Goal: Information Seeking & Learning: Learn about a topic

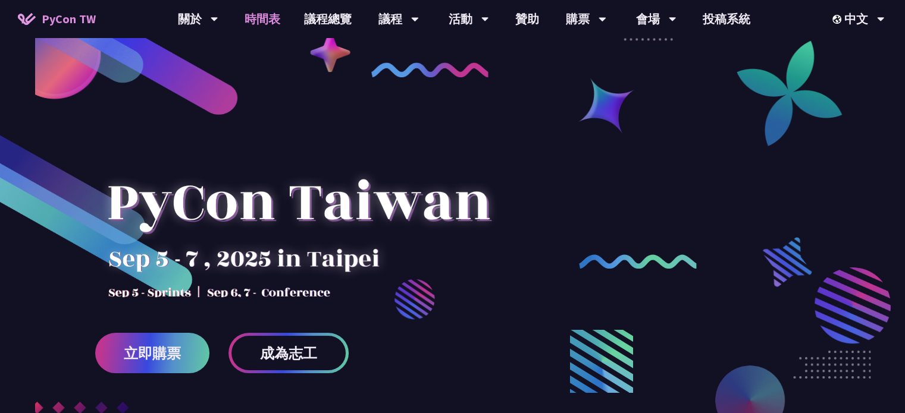
click at [271, 20] on link "時間表" at bounding box center [262, 19] width 59 height 38
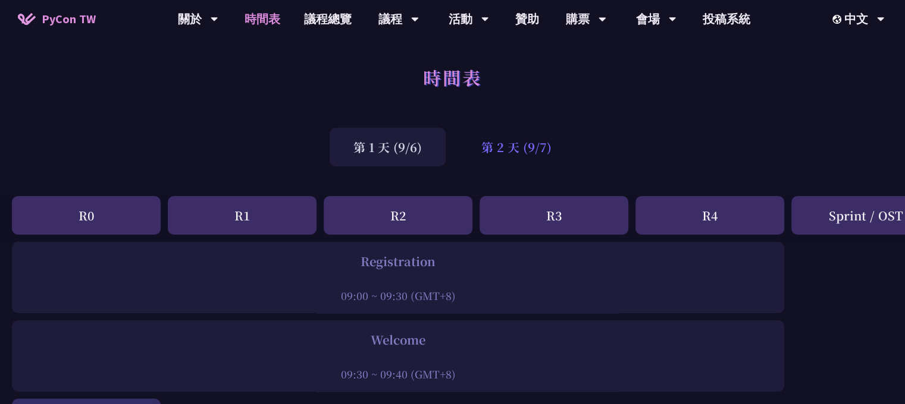
click at [535, 147] on div "第 2 天 (9/7)" at bounding box center [516, 147] width 118 height 39
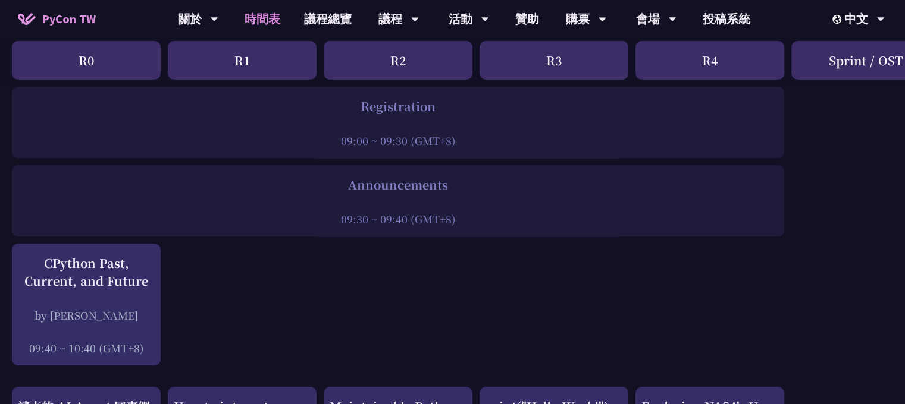
scroll to position [158, 0]
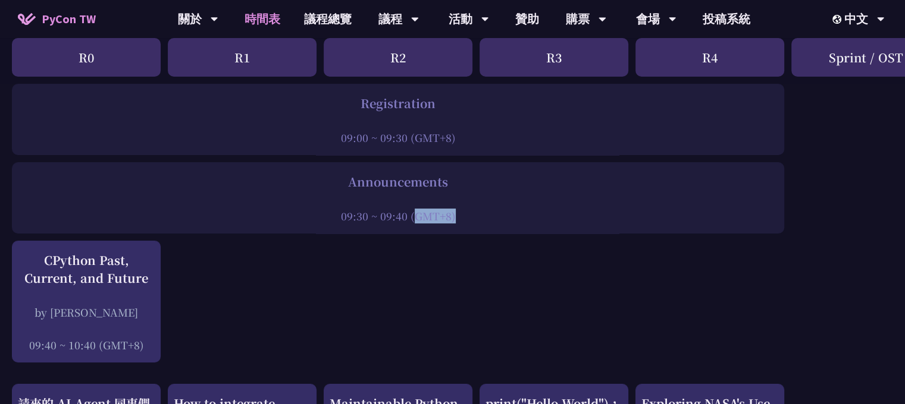
drag, startPoint x: 354, startPoint y: 212, endPoint x: 469, endPoint y: 224, distance: 114.9
click at [445, 221] on div "09:30 ~ 09:40 (GMT+8)" at bounding box center [398, 216] width 760 height 15
click at [469, 224] on div "Announcements 09:30 ~ 09:40 (GMT+8)" at bounding box center [398, 197] width 772 height 71
drag, startPoint x: 388, startPoint y: 220, endPoint x: 483, endPoint y: 225, distance: 95.3
click at [478, 224] on div "Announcements 09:30 ~ 09:40 (GMT+8)" at bounding box center [398, 197] width 772 height 71
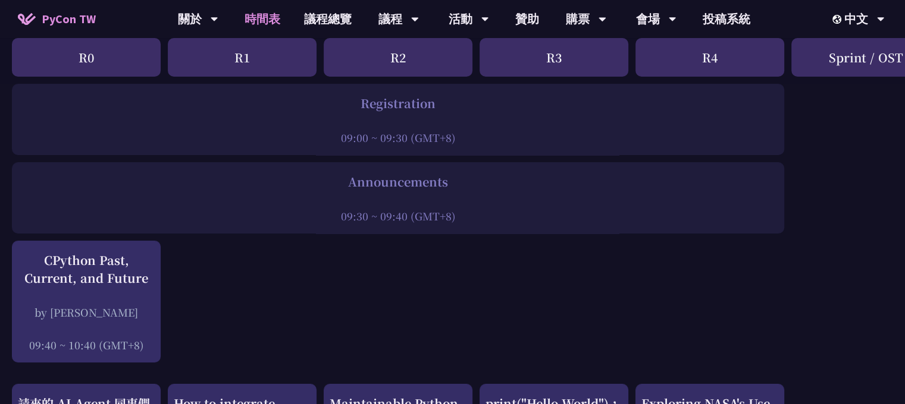
click at [495, 225] on div "Announcements 09:30 ~ 09:40 (GMT+8)" at bounding box center [398, 197] width 772 height 71
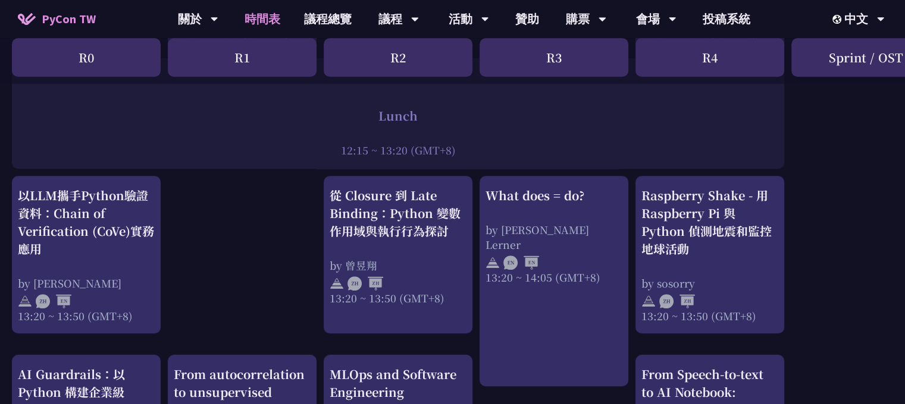
scroll to position [1031, 0]
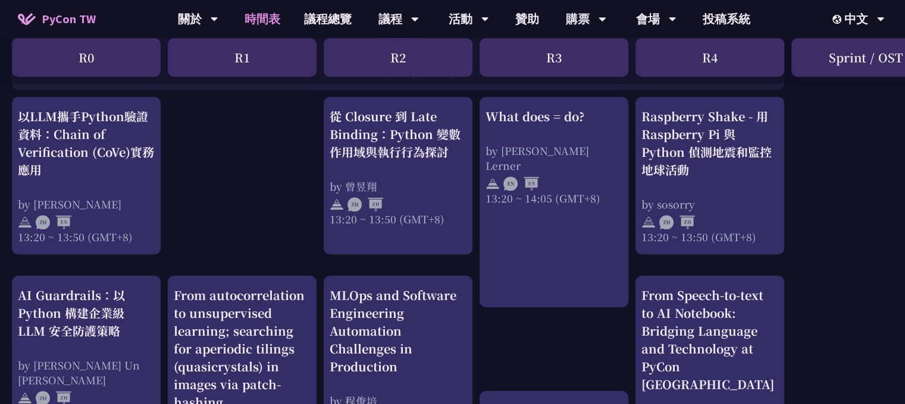
click at [720, 186] on div "Raspberry Shake - 用 Raspberry Pi 與 Python 偵測地震和監控地球活動 by sosorry 13:20 ~ 13:50 …" at bounding box center [709, 176] width 137 height 137
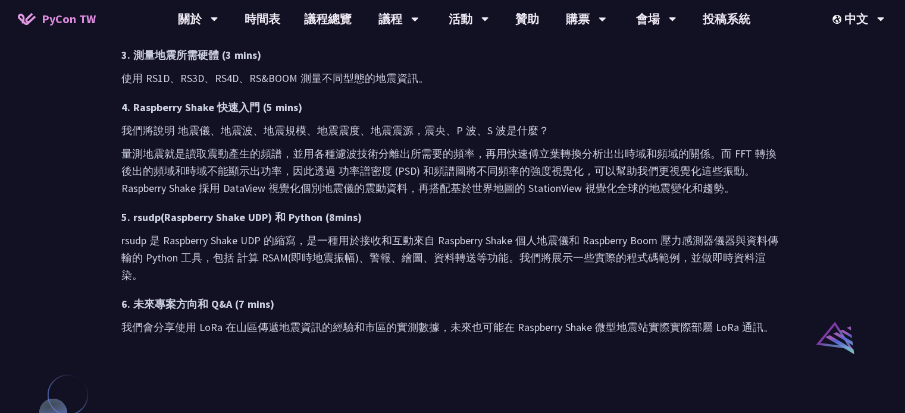
scroll to position [793, 0]
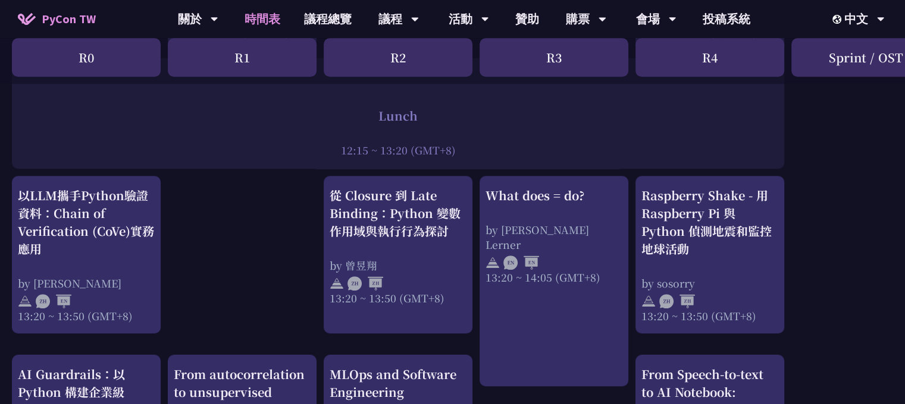
scroll to position [1031, 0]
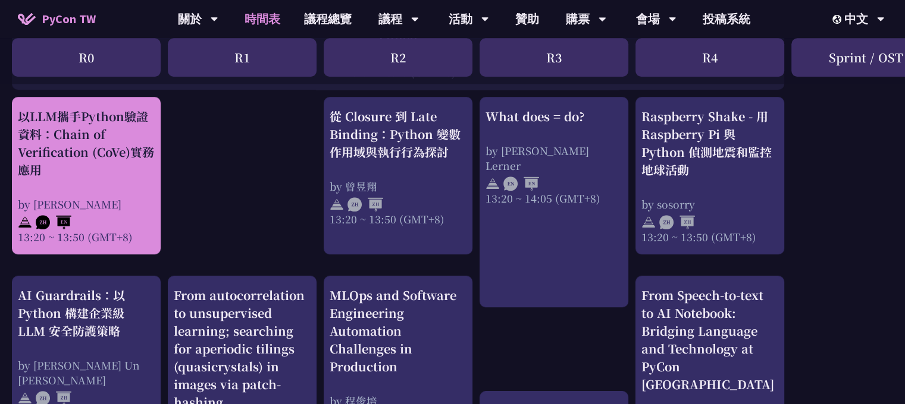
click at [77, 168] on div "以LLM攜手Python驗證資料：Chain of Verification (CoVe)實務應用" at bounding box center [86, 143] width 137 height 71
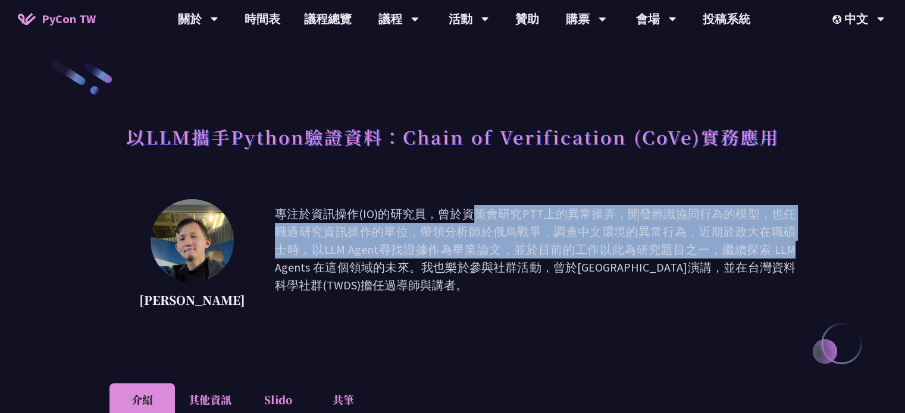
drag, startPoint x: 388, startPoint y: 216, endPoint x: 538, endPoint y: 246, distance: 152.8
click at [537, 244] on p "專注於資訊操作(IO)的研究員，曾於資策會研究PTT上的異常操弄，開發辨識協同行為的模型，也任職過研究資訊操作的單位，帶領分析師於俄烏戰爭，調查中文環境的異常…" at bounding box center [535, 258] width 520 height 107
click at [538, 246] on p "專注於資訊操作(IO)的研究員，曾於資策會研究PTT上的異常操弄，開發辨識協同行為的模型，也任職過研究資訊操作的單位，帶領分析師於俄烏戰爭，調查中文環境的異常…" at bounding box center [535, 258] width 520 height 107
click at [417, 225] on p "專注於資訊操作(IO)的研究員，曾於資策會研究PTT上的異常操弄，開發辨識協同行為的模型，也任職過研究資訊操作的單位，帶領分析師於俄烏戰爭，調查中文環境的異常…" at bounding box center [535, 258] width 520 height 107
click at [396, 225] on p "專注於資訊操作(IO)的研究員，曾於資策會研究PTT上的異常操弄，開發辨識協同行為的模型，也任職過研究資訊操作的單位，帶領分析師於俄烏戰爭，調查中文環境的異常…" at bounding box center [535, 258] width 520 height 107
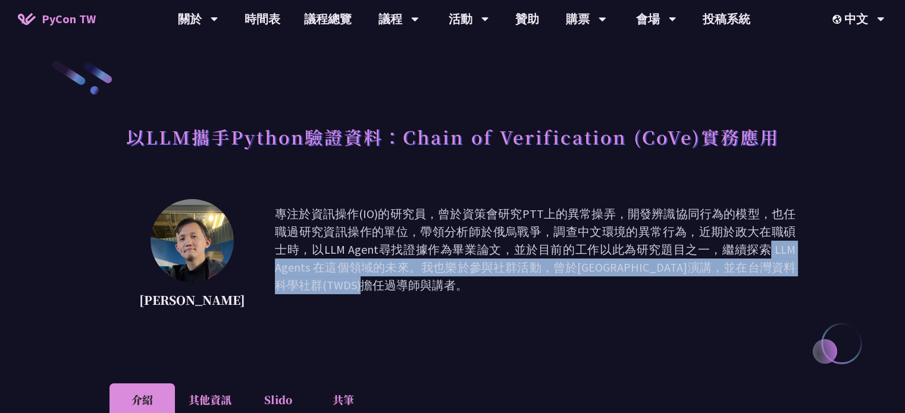
drag, startPoint x: 478, startPoint y: 252, endPoint x: 626, endPoint y: 265, distance: 148.1
click at [623, 265] on p "專注於資訊操作(IO)的研究員，曾於資策會研究PTT上的異常操弄，開發辨識協同行為的模型，也任職過研究資訊操作的單位，帶領分析師於俄烏戰爭，調查中文環境的異常…" at bounding box center [535, 258] width 520 height 107
click at [626, 264] on p "專注於資訊操作(IO)的研究員，曾於資策會研究PTT上的異常操弄，開發辨識協同行為的模型，也任職過研究資訊操作的單位，帶領分析師於俄烏戰爭，調查中文環境的異常…" at bounding box center [535, 258] width 520 height 107
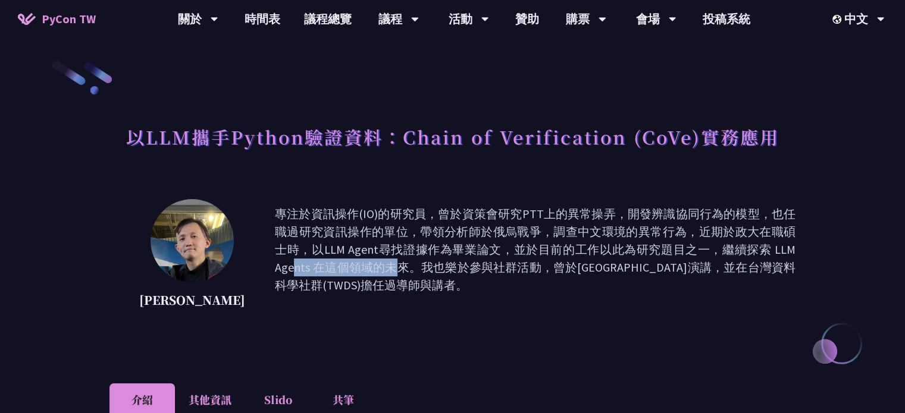
drag, startPoint x: 580, startPoint y: 247, endPoint x: 692, endPoint y: 254, distance: 112.0
click at [692, 254] on p "專注於資訊操作(IO)的研究員，曾於資策會研究PTT上的異常操弄，開發辨識協同行為的模型，也任職過研究資訊操作的單位，帶領分析師於俄烏戰爭，調查中文環境的異常…" at bounding box center [535, 258] width 520 height 107
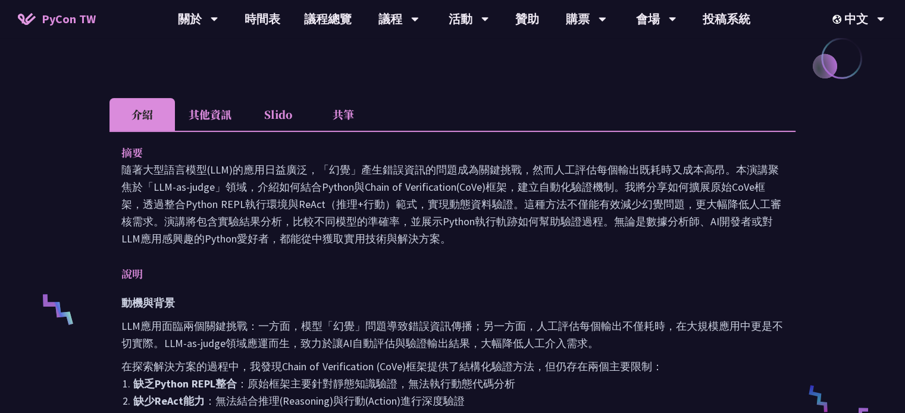
scroll to position [317, 0]
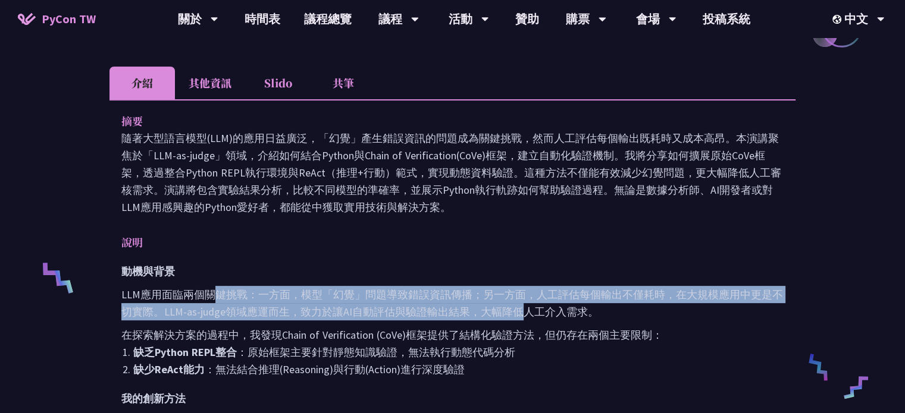
drag, startPoint x: 212, startPoint y: 297, endPoint x: 528, endPoint y: 316, distance: 317.0
click at [527, 316] on p "LLM應用面臨兩個關鍵挑戰：一方面，模型「幻覺」問題導致錯誤資訊傳播；另一方面，人工評估每個輸出不僅耗時，在大規模應用中更是不切實際。LLM-as-judge…" at bounding box center [452, 303] width 662 height 34
click at [529, 316] on p "LLM應用面臨兩個關鍵挑戰：一方面，模型「幻覺」問題導致錯誤資訊傳播；另一方面，人工評估每個輸出不僅耗時，在大規模應用中更是不切實際。LLM-as-judge…" at bounding box center [452, 303] width 662 height 34
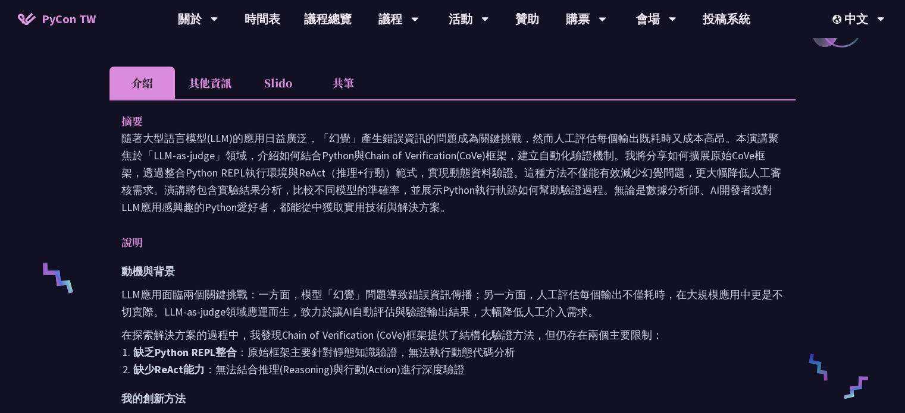
scroll to position [396, 0]
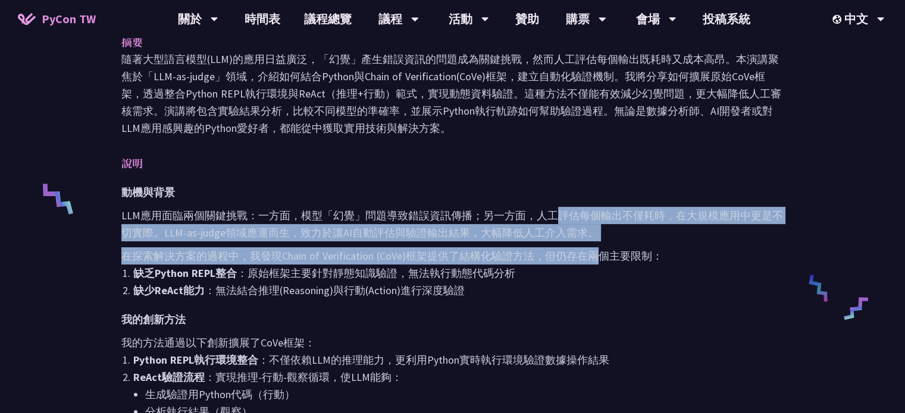
drag, startPoint x: 555, startPoint y: 211, endPoint x: 594, endPoint y: 243, distance: 49.9
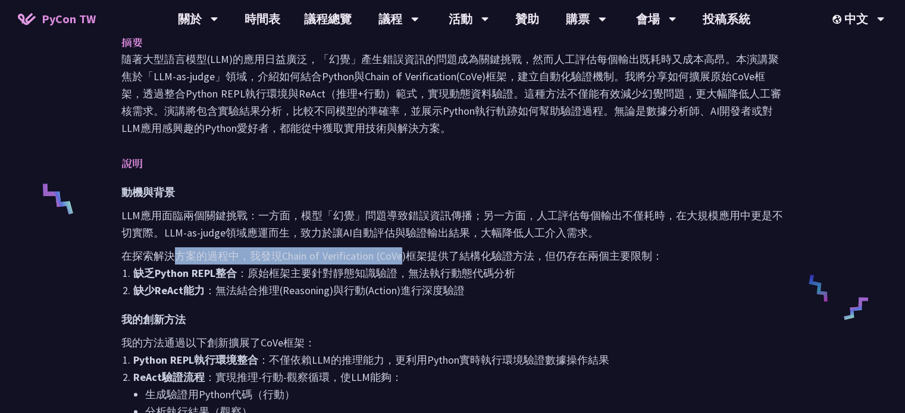
drag, startPoint x: 357, startPoint y: 256, endPoint x: 445, endPoint y: 268, distance: 88.8
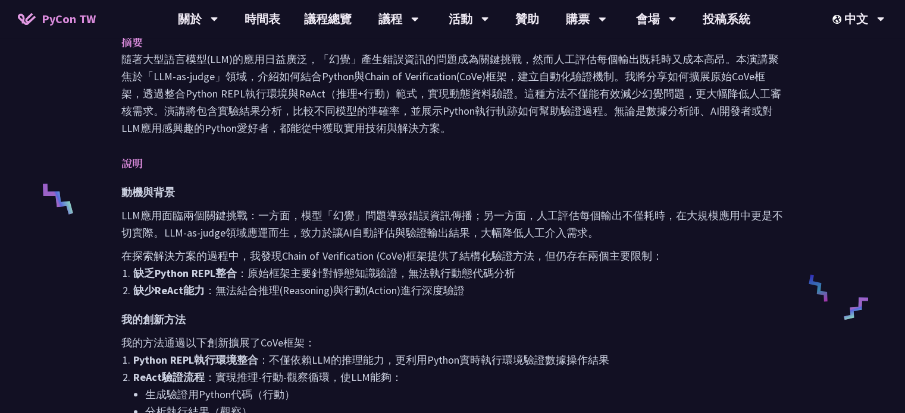
click at [447, 269] on li "缺乏Python REPL整合 ：原始框架主要針對靜態知識驗證，無法執行動態代碼分析" at bounding box center [458, 273] width 650 height 17
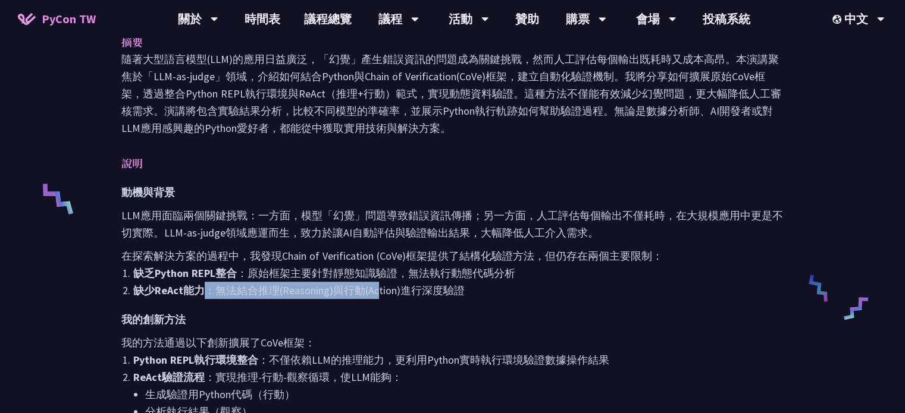
drag, startPoint x: 203, startPoint y: 296, endPoint x: 395, endPoint y: 292, distance: 192.7
click at [392, 292] on li "缺少ReAct能力 ：無法結合推理(Reasoning)與行動(Action)進行深度驗證" at bounding box center [458, 290] width 650 height 17
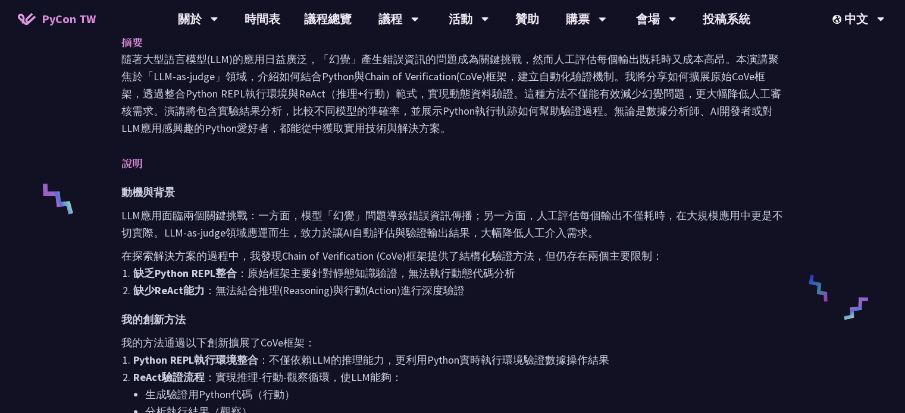
click at [397, 291] on li "缺少ReAct能力 ：無法結合推理(Reasoning)與行動(Action)進行深度驗證" at bounding box center [458, 290] width 650 height 17
drag, startPoint x: 369, startPoint y: 295, endPoint x: 460, endPoint y: 292, distance: 91.0
click at [442, 295] on li "缺少ReAct能力 ：無法結合推理(Reasoning)與行動(Action)進行深度驗證" at bounding box center [458, 290] width 650 height 17
click at [460, 292] on li "缺少ReAct能力 ：無法結合推理(Reasoning)與行動(Action)進行深度驗證" at bounding box center [458, 290] width 650 height 17
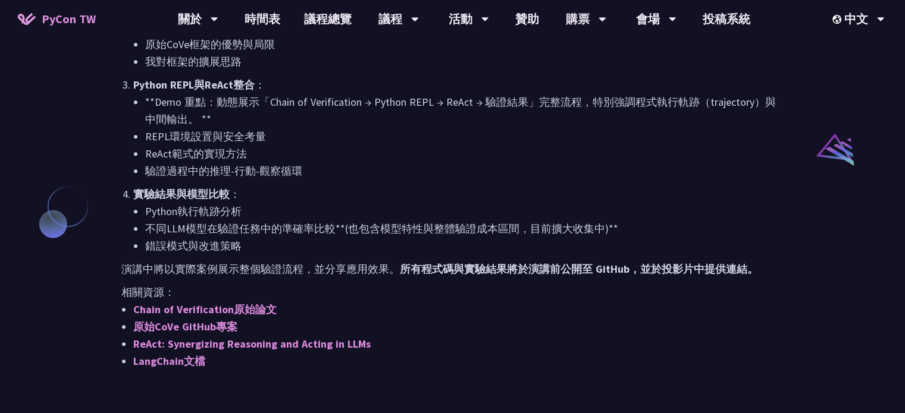
scroll to position [872, 0]
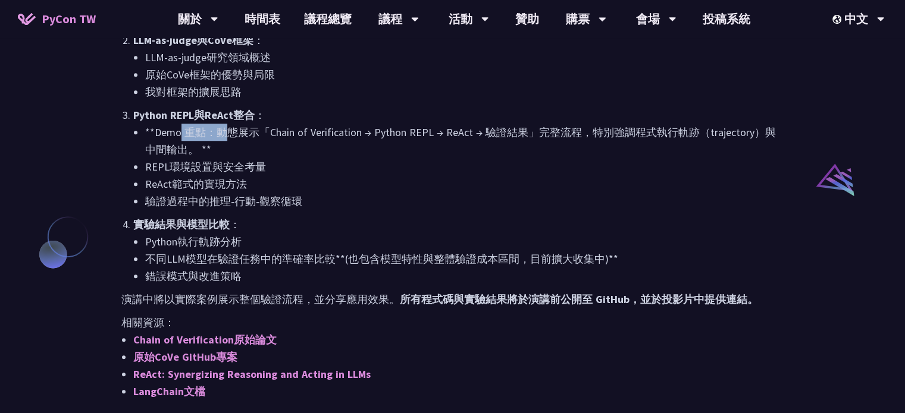
drag, startPoint x: 178, startPoint y: 130, endPoint x: 283, endPoint y: 133, distance: 104.7
click at [280, 133] on li "**Demo 重點：動態展示「Chain of Verification → Python REPL → ReAct → 驗證結果」完整流程，特別強調程式執行…" at bounding box center [464, 141] width 638 height 34
click at [289, 133] on li "**Demo 重點：動態展示「Chain of Verification → Python REPL → ReAct → 驗證結果」完整流程，特別強調程式執行…" at bounding box center [464, 141] width 638 height 34
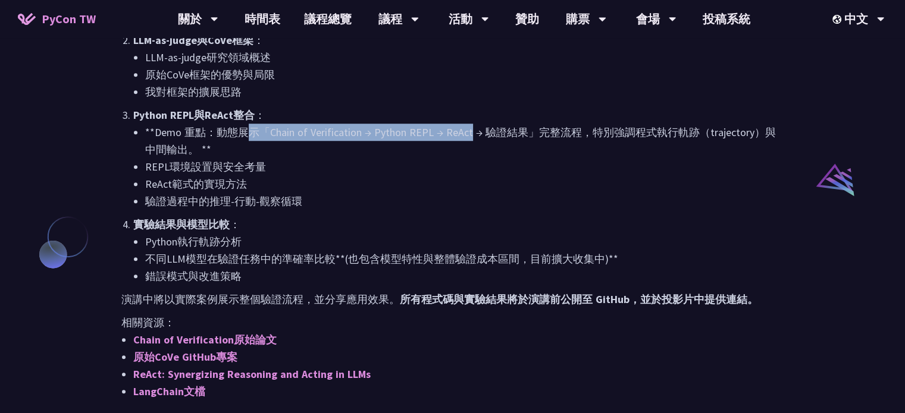
drag, startPoint x: 346, startPoint y: 140, endPoint x: 495, endPoint y: 140, distance: 148.7
click at [490, 140] on li "**Demo 重點：動態展示「Chain of Verification → Python REPL → ReAct → 驗證結果」完整流程，特別強調程式執行…" at bounding box center [464, 141] width 638 height 34
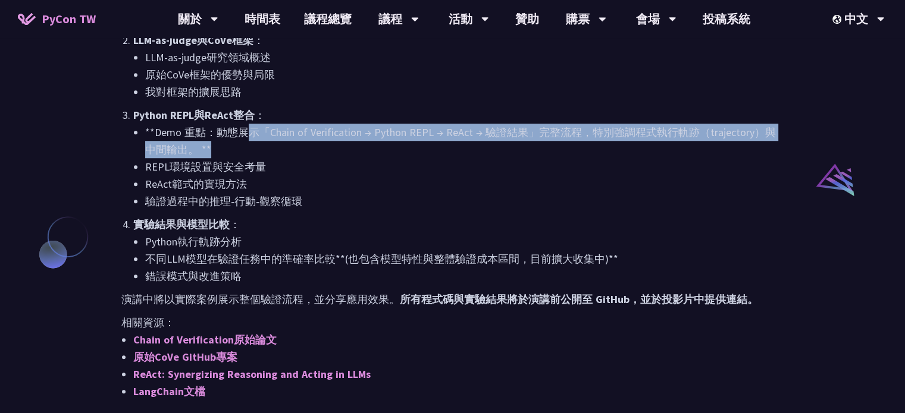
click at [495, 140] on li "**Demo 重點：動態展示「Chain of Verification → Python REPL → ReAct → 驗證結果」完整流程，特別強調程式執行…" at bounding box center [464, 141] width 638 height 34
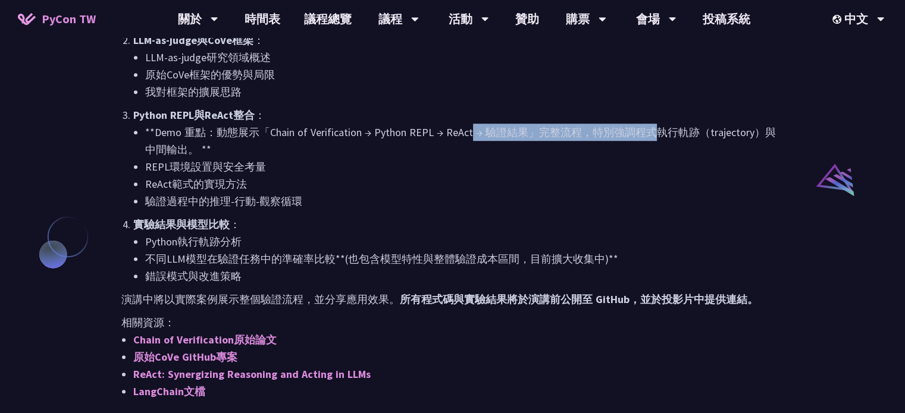
drag, startPoint x: 525, startPoint y: 132, endPoint x: 708, endPoint y: 131, distance: 183.2
click at [699, 131] on li "**Demo 重點：動態展示「Chain of Verification → Python REPL → ReAct → 驗證結果」完整流程，特別強調程式執行…" at bounding box center [464, 141] width 638 height 34
click at [708, 131] on li "**Demo 重點：動態展示「Chain of Verification → Python REPL → ReAct → 驗證結果」完整流程，特別強調程式執行…" at bounding box center [464, 141] width 638 height 34
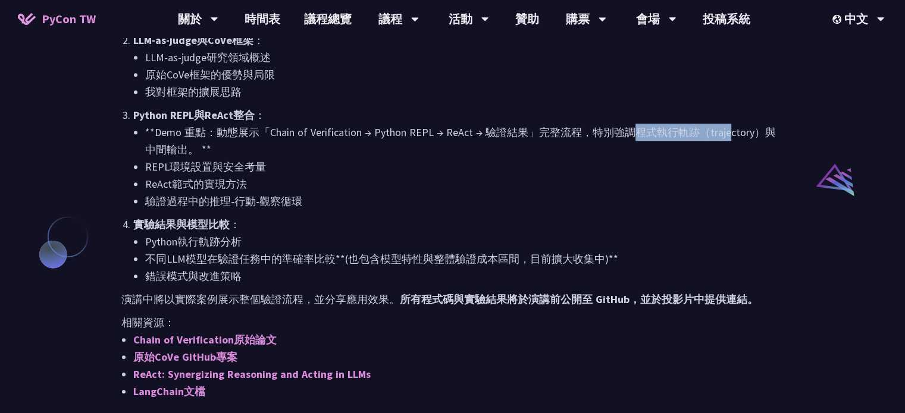
drag, startPoint x: 646, startPoint y: 133, endPoint x: 774, endPoint y: 131, distance: 127.9
click at [763, 130] on li "**Demo 重點：動態展示「Chain of Verification → Python REPL → ReAct → 驗證結果」完整流程，特別強調程式執行…" at bounding box center [464, 141] width 638 height 34
click at [776, 131] on li "**Demo 重點：動態展示「Chain of Verification → Python REPL → ReAct → 驗證結果」完整流程，特別強調程式執行…" at bounding box center [464, 141] width 638 height 34
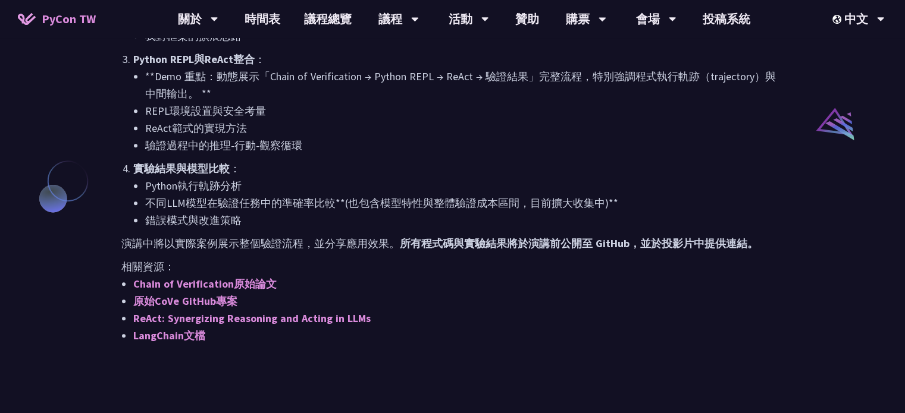
scroll to position [952, 0]
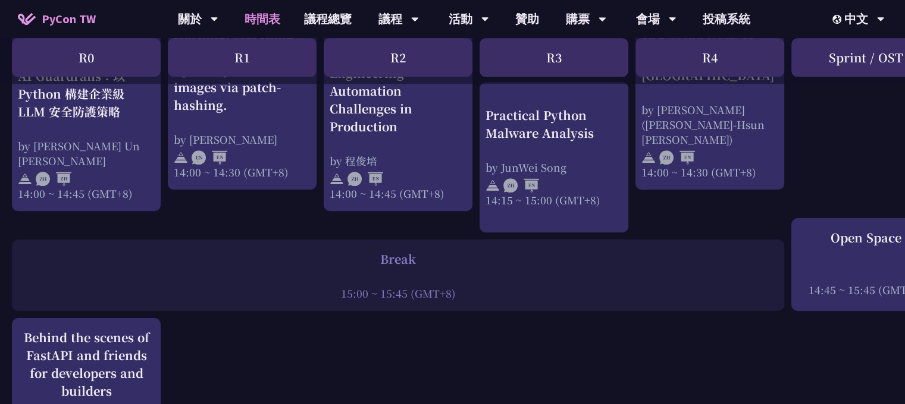
scroll to position [1348, 0]
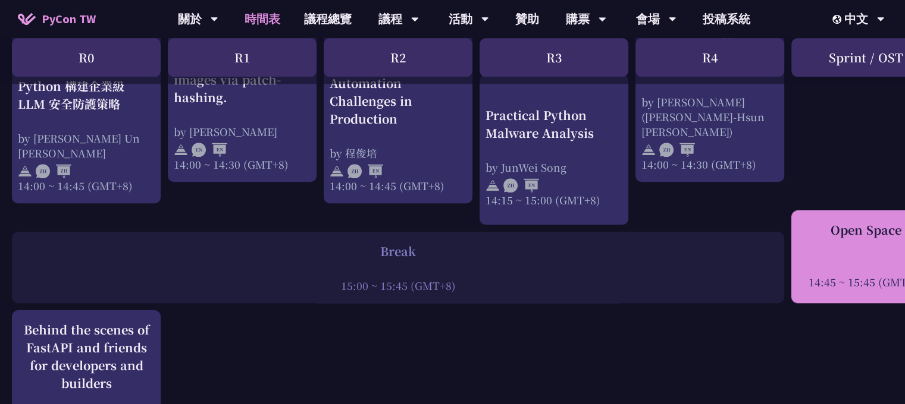
click at [861, 257] on div at bounding box center [865, 266] width 137 height 18
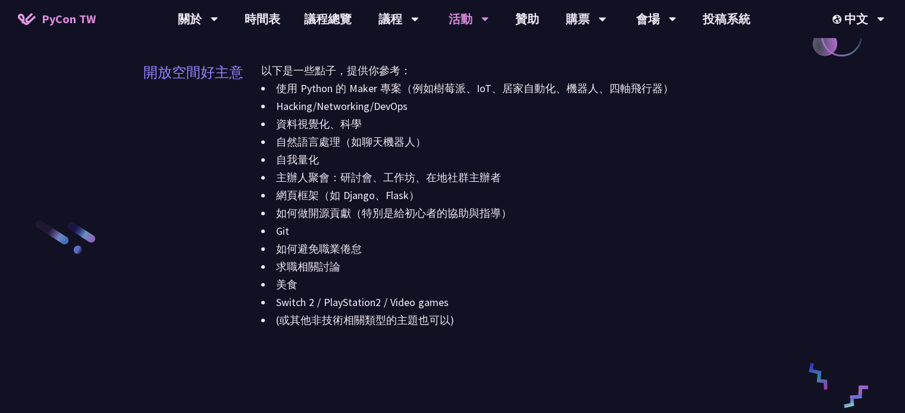
scroll to position [1189, 0]
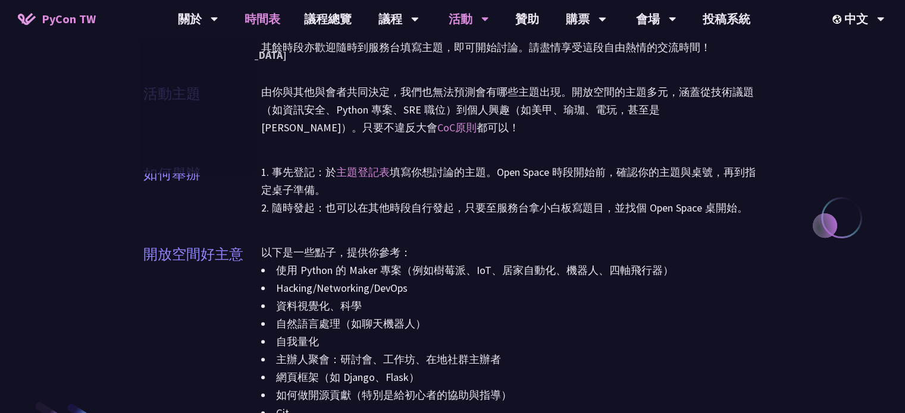
click at [263, 18] on link "時間表" at bounding box center [262, 19] width 59 height 38
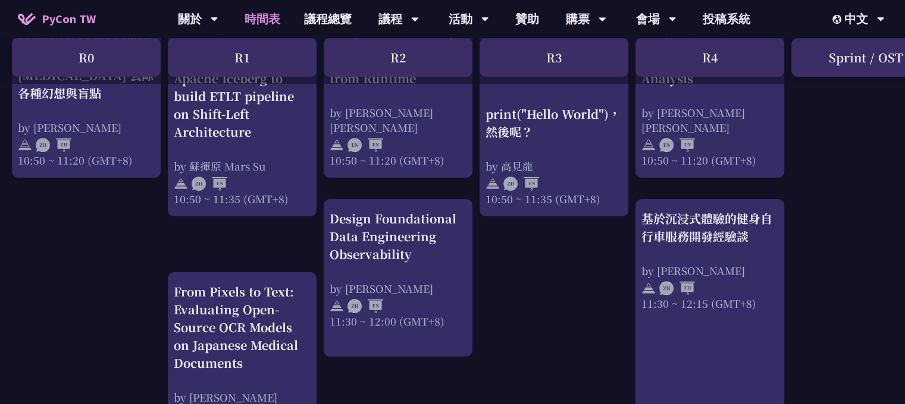
scroll to position [634, 0]
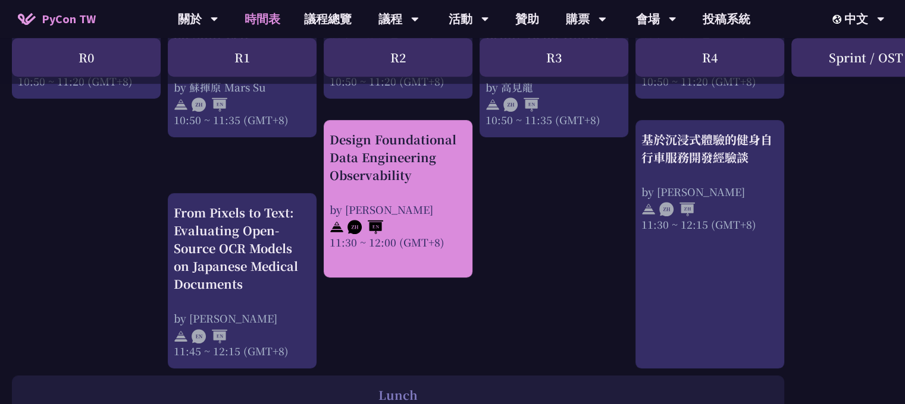
click at [428, 225] on div at bounding box center [397, 226] width 137 height 18
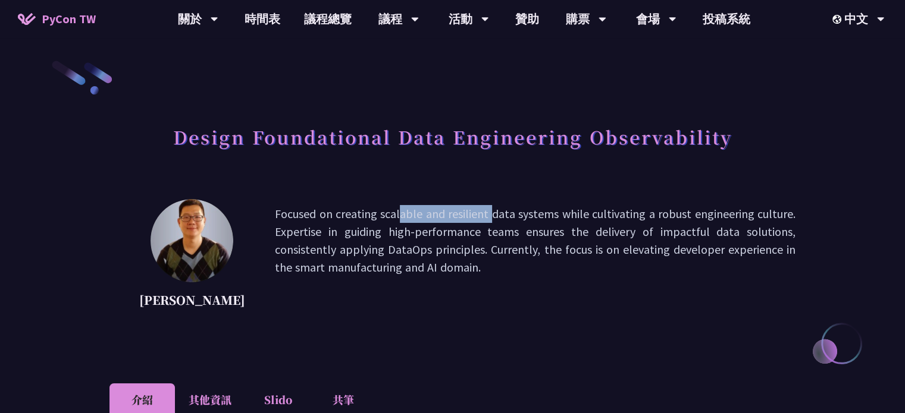
drag, startPoint x: 335, startPoint y: 214, endPoint x: 461, endPoint y: 215, distance: 126.7
click at [454, 215] on p "Focused on creating scalable and resilient data systems while cultivating a rob…" at bounding box center [535, 258] width 520 height 107
click at [461, 215] on p "Focused on creating scalable and resilient data systems while cultivating a rob…" at bounding box center [535, 258] width 520 height 107
click at [382, 218] on p "Focused on creating scalable and resilient data systems while cultivating a rob…" at bounding box center [535, 258] width 520 height 107
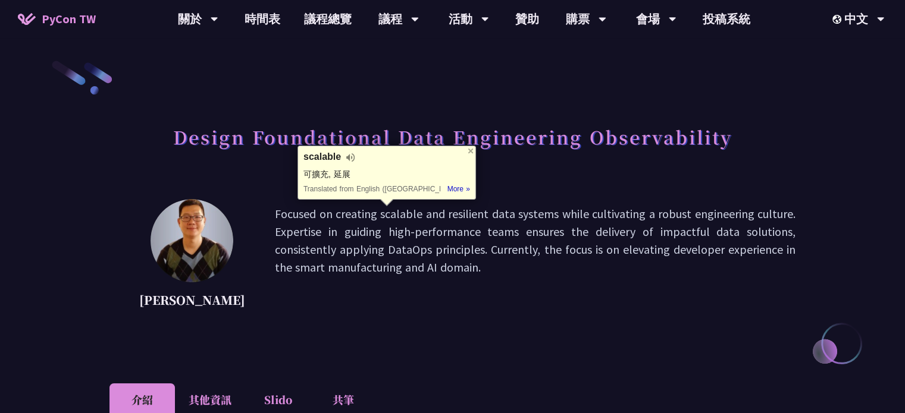
click at [419, 236] on p "Focused on creating scalable and resilient data systems while cultivating a rob…" at bounding box center [535, 258] width 520 height 107
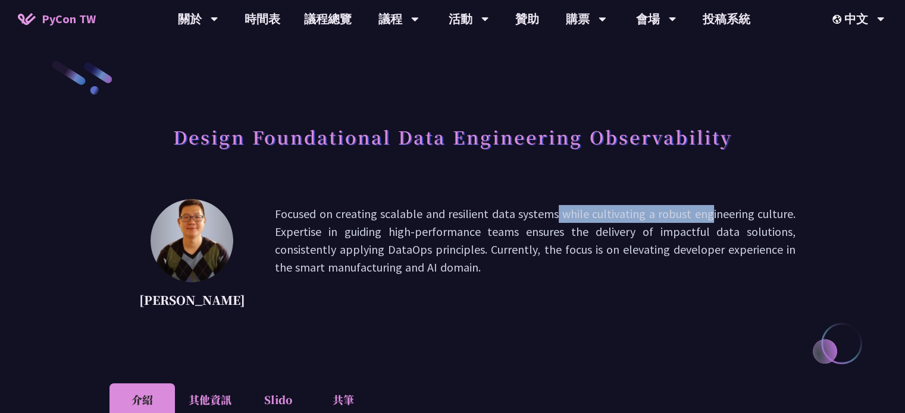
drag, startPoint x: 456, startPoint y: 214, endPoint x: 628, endPoint y: 215, distance: 172.5
click at [624, 215] on p "Focused on creating scalable and resilient data systems while cultivating a rob…" at bounding box center [535, 258] width 520 height 107
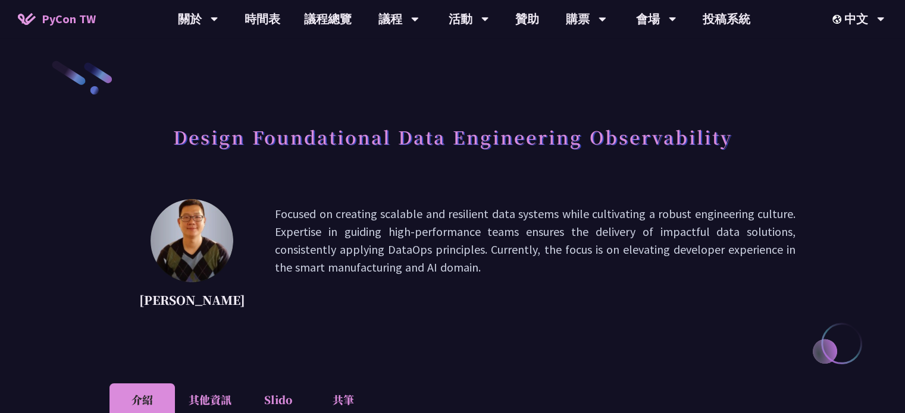
click at [628, 215] on p "Focused on creating scalable and resilient data systems while cultivating a rob…" at bounding box center [535, 258] width 520 height 107
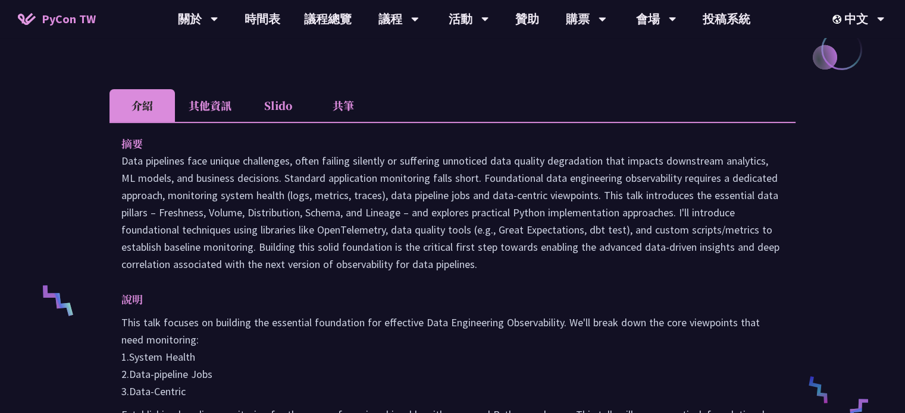
scroll to position [317, 0]
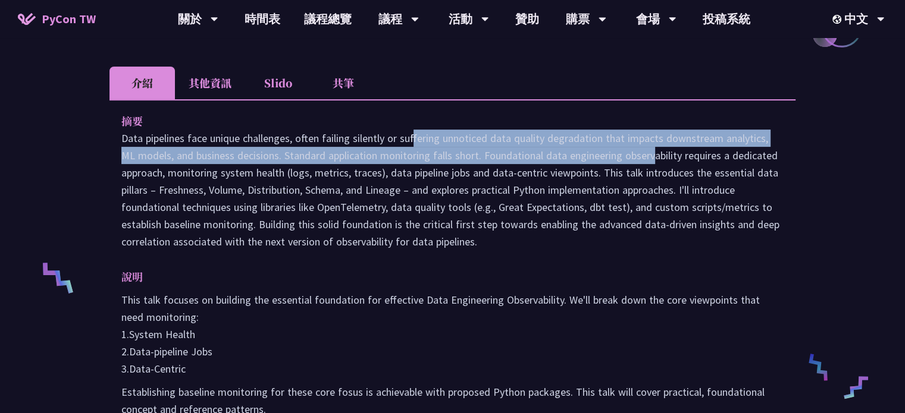
drag, startPoint x: 431, startPoint y: 149, endPoint x: 543, endPoint y: 162, distance: 112.6
click at [542, 162] on p "Data pipelines face unique challenges, often failing silently or suffering unno…" at bounding box center [452, 190] width 662 height 121
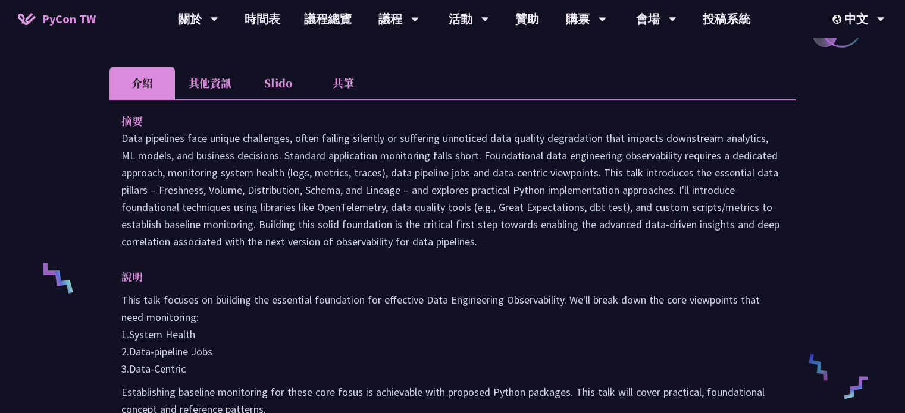
click at [544, 163] on p "Data pipelines face unique challenges, often failing silently or suffering unno…" at bounding box center [452, 190] width 662 height 121
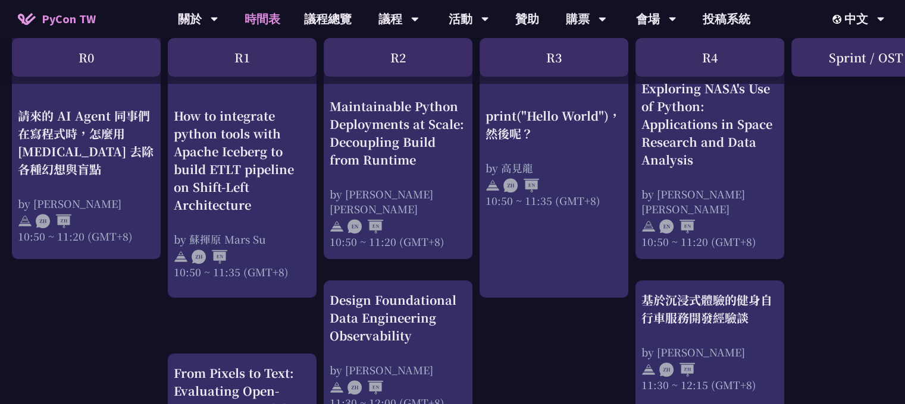
scroll to position [476, 0]
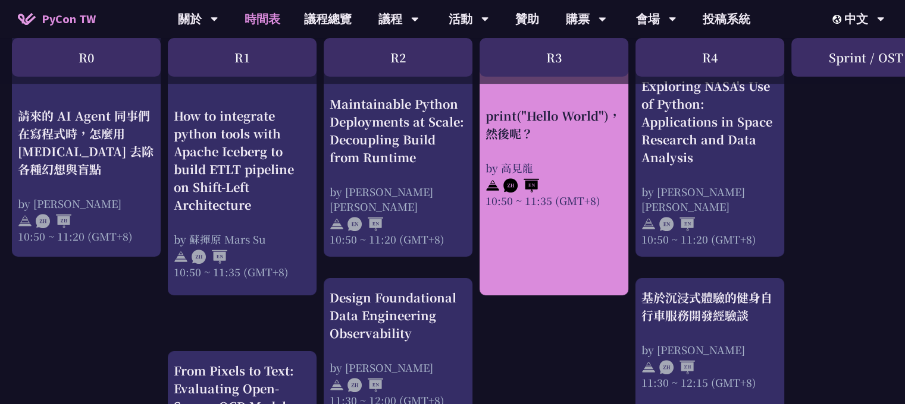
click at [560, 218] on link "print("Hello World")，然後呢？ by 高見龍 10:50 ~ 11:35 (GMT+8)" at bounding box center [553, 181] width 137 height 208
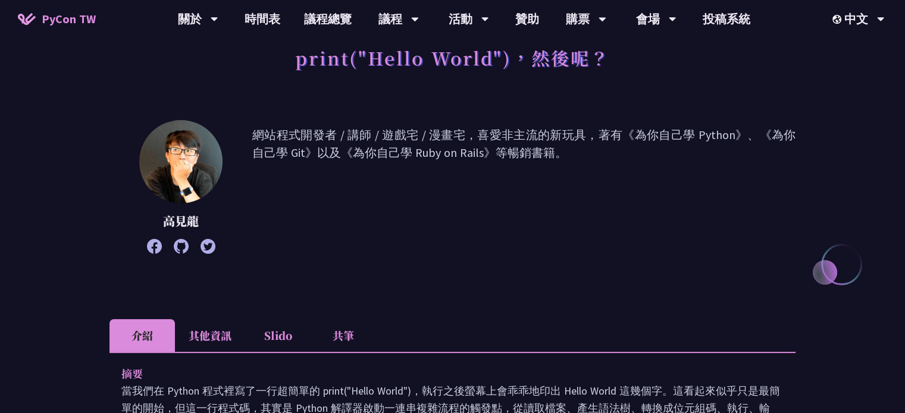
scroll to position [158, 0]
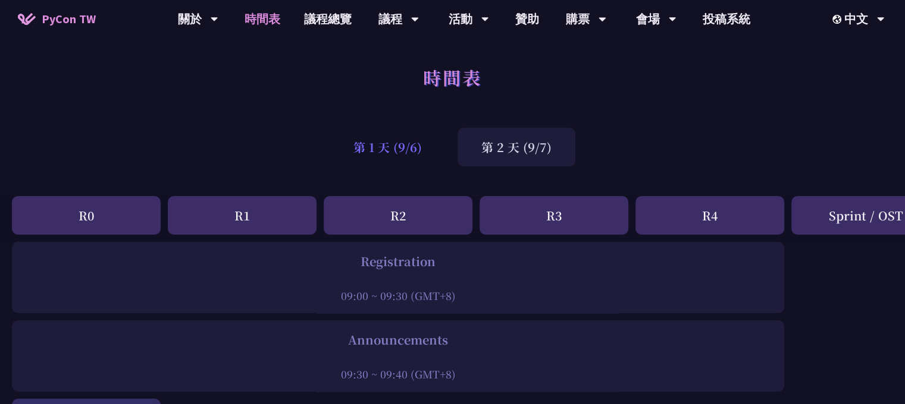
click at [377, 140] on div "第 1 天 (9/6)" at bounding box center [387, 147] width 116 height 39
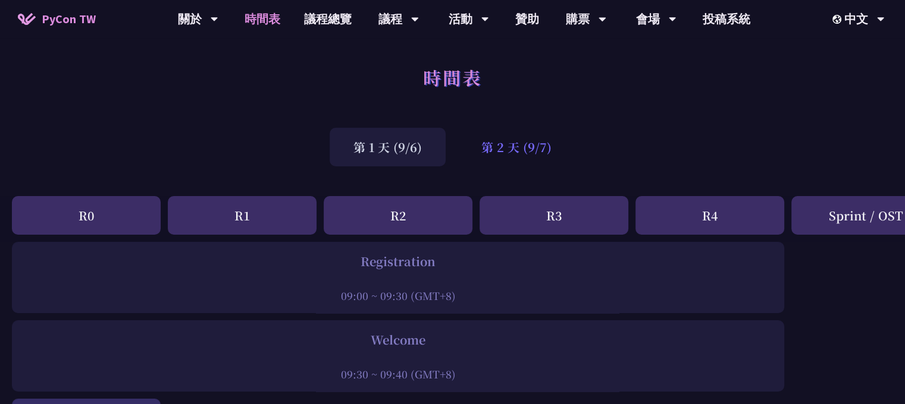
click at [510, 147] on div "第 2 天 (9/7)" at bounding box center [516, 147] width 118 height 39
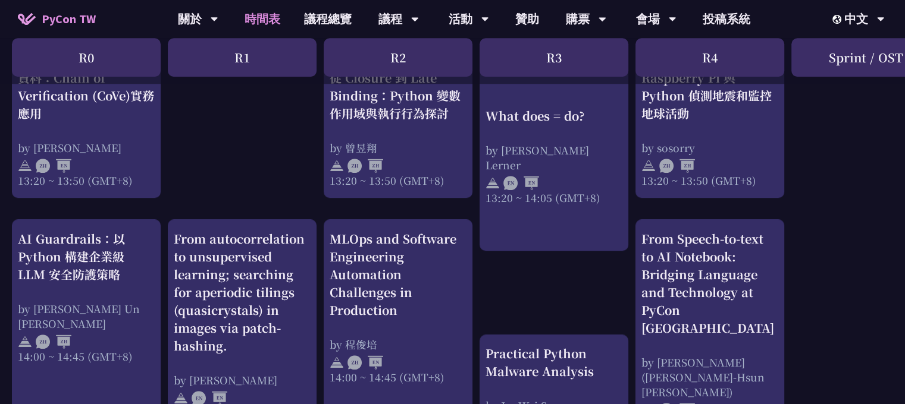
scroll to position [1110, 0]
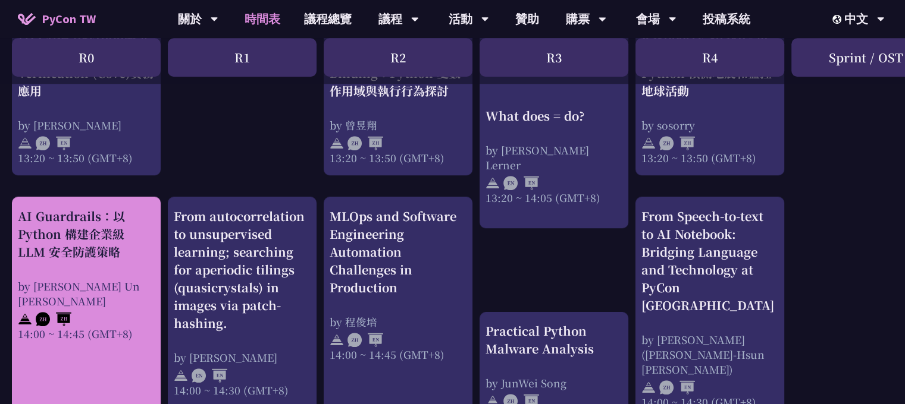
click at [107, 269] on div "AI Guardrails：以 Python 構建企業級 LLM 安全防護策略 by Nero Un 阮智軒 14:00 ~ 14:45 (GMT+8)" at bounding box center [86, 275] width 137 height 134
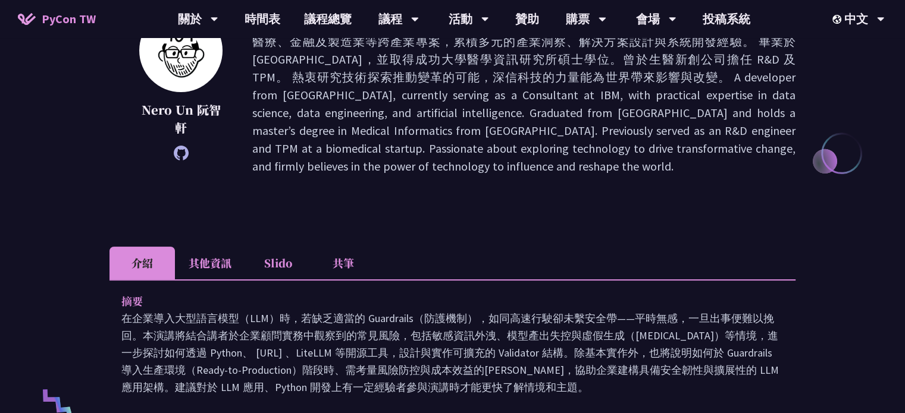
scroll to position [317, 0]
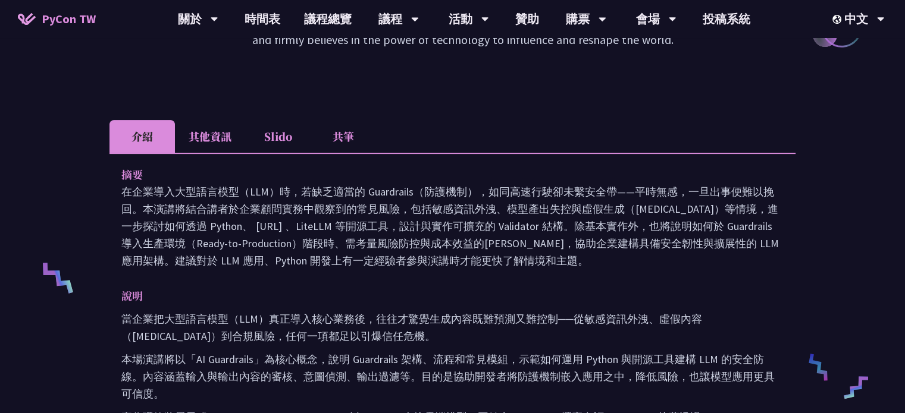
drag, startPoint x: 312, startPoint y: 263, endPoint x: 497, endPoint y: 261, distance: 185.0
click at [487, 261] on p "在企業導入大型語言模型（LLM）時，若缺乏適當的 Guardrails（防護機制），如同高速行駛卻未繫安全帶——平時無感，一旦出事便難以挽回。本演講將結合講者…" at bounding box center [452, 226] width 662 height 86
click at [497, 261] on p "在企業導入大型語言模型（LLM）時，若缺乏適當的 Guardrails（防護機制），如同高速行駛卻未繫安全帶——平時無感，一旦出事便難以挽回。本演講將結合講者…" at bounding box center [452, 226] width 662 height 86
drag, startPoint x: 434, startPoint y: 263, endPoint x: 513, endPoint y: 260, distance: 79.7
click at [508, 261] on p "在企業導入大型語言模型（LLM）時，若缺乏適當的 Guardrails（防護機制），如同高速行駛卻未繫安全帶——平時無感，一旦出事便難以挽回。本演講將結合講者…" at bounding box center [452, 226] width 662 height 86
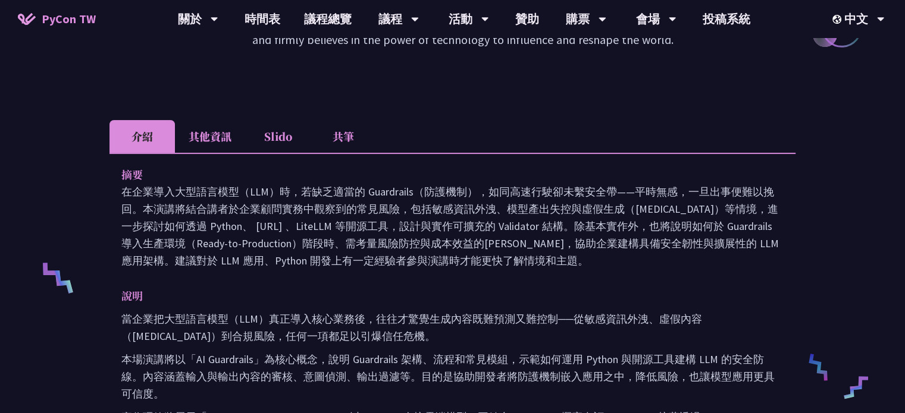
click at [513, 260] on p "在企業導入大型語言模型（LLM）時，若缺乏適當的 Guardrails（防護機制），如同高速行駛卻未繫安全帶——平時無感，一旦出事便難以挽回。本演講將結合講者…" at bounding box center [452, 226] width 662 height 86
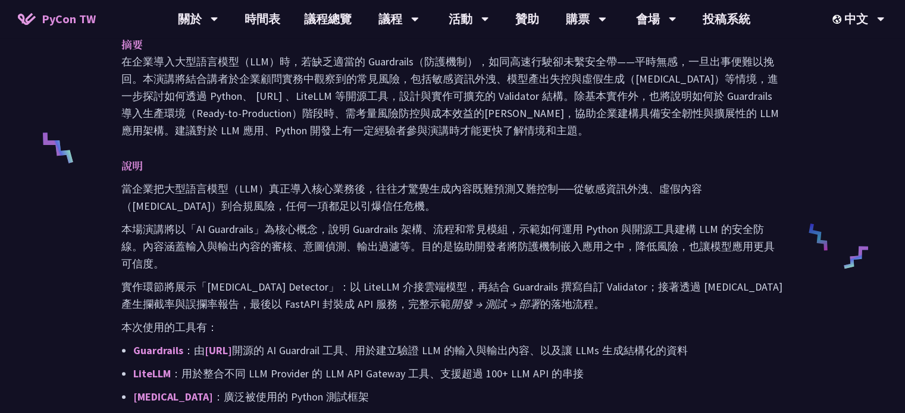
scroll to position [476, 0]
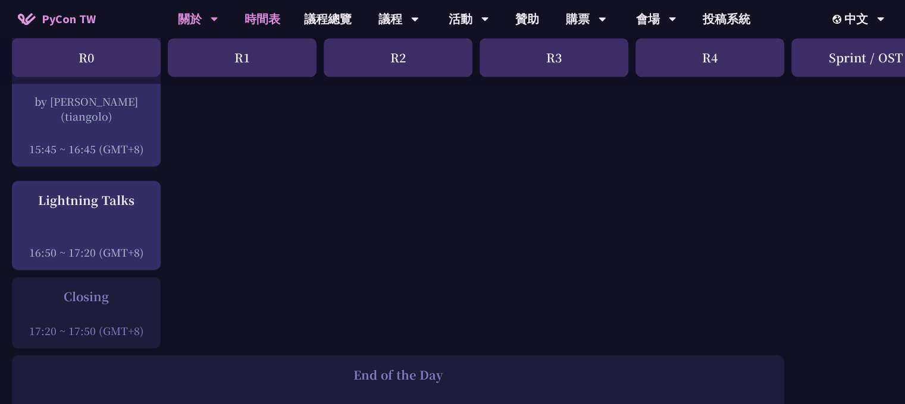
scroll to position [1665, 0]
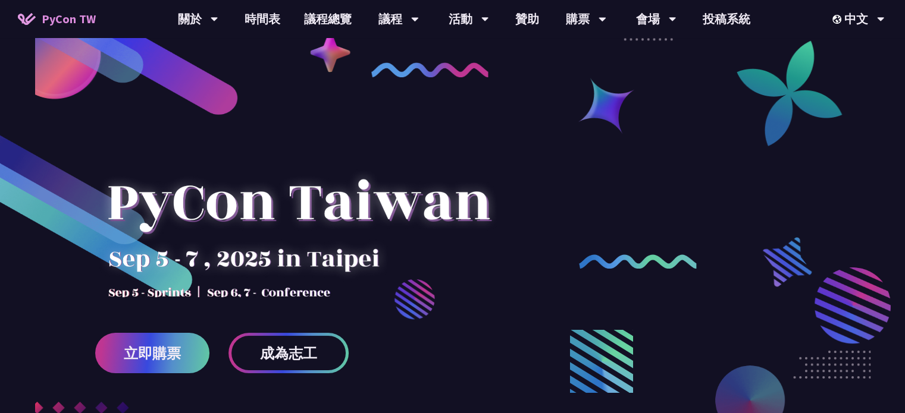
click at [266, 14] on link "時間表" at bounding box center [262, 19] width 59 height 38
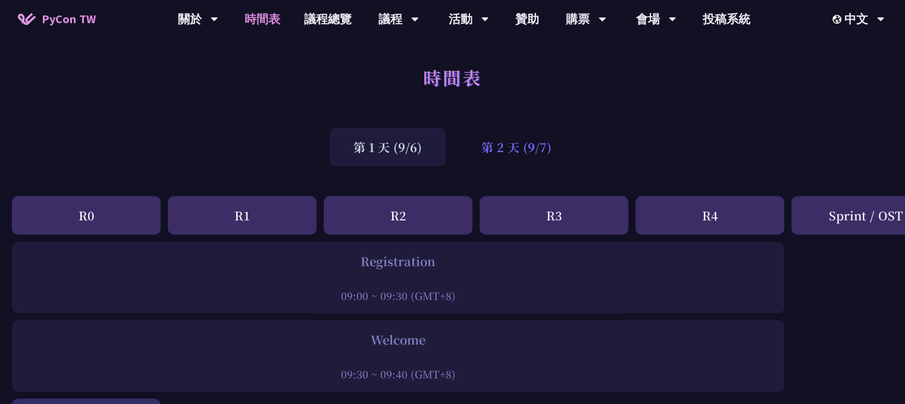
click at [522, 147] on div "第 2 天 (9/7)" at bounding box center [516, 147] width 118 height 39
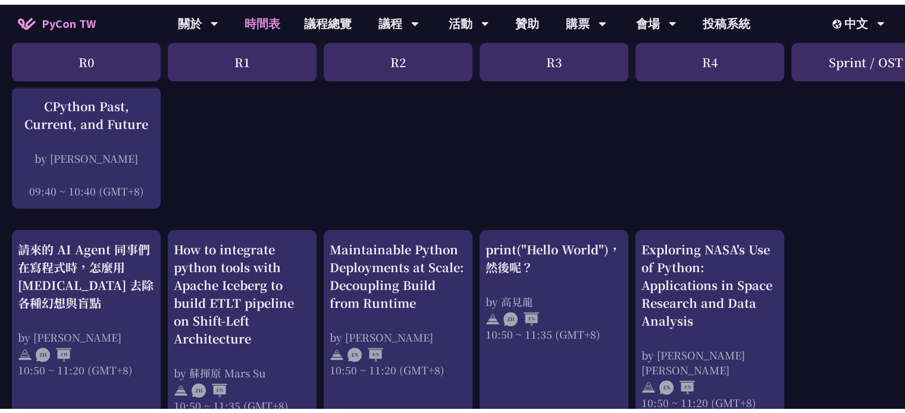
scroll to position [238, 0]
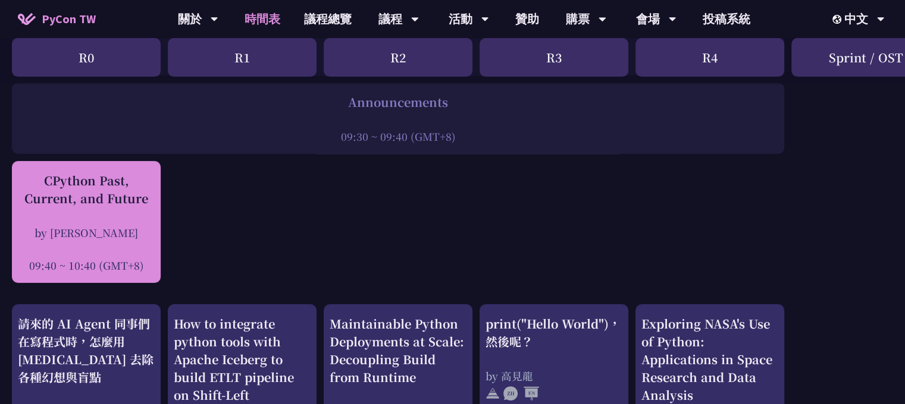
drag, startPoint x: 102, startPoint y: 209, endPoint x: 112, endPoint y: 210, distance: 9.5
click at [102, 210] on div "CPython Past, Current, and Future by [PERSON_NAME] 09:40 ~ 10:40 (GMT+8)" at bounding box center [86, 222] width 137 height 101
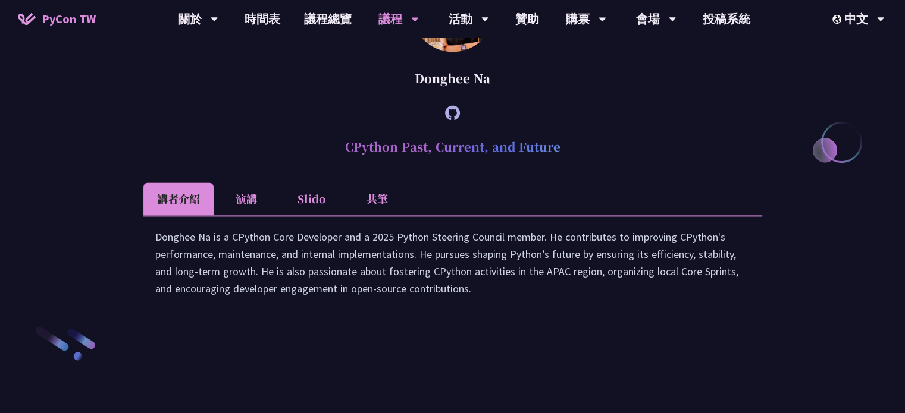
scroll to position [1612, 0]
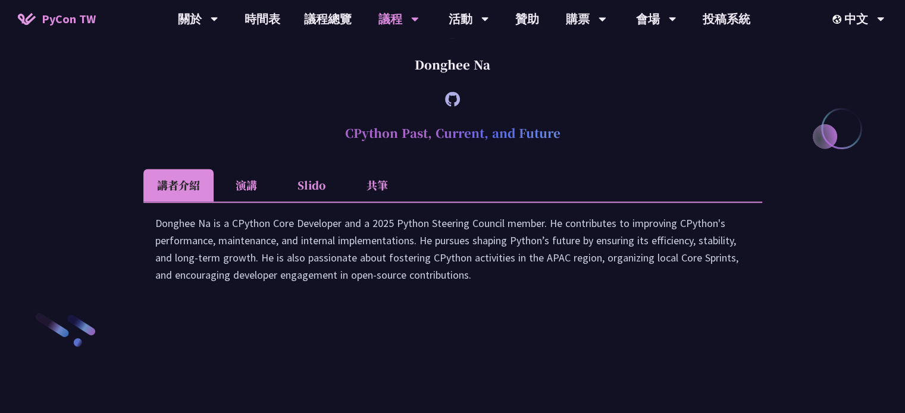
drag, startPoint x: 421, startPoint y: 172, endPoint x: 511, endPoint y: 171, distance: 90.4
click at [510, 83] on div "Donghee Na" at bounding box center [452, 65] width 619 height 36
click at [513, 83] on div "Donghee Na" at bounding box center [452, 65] width 619 height 36
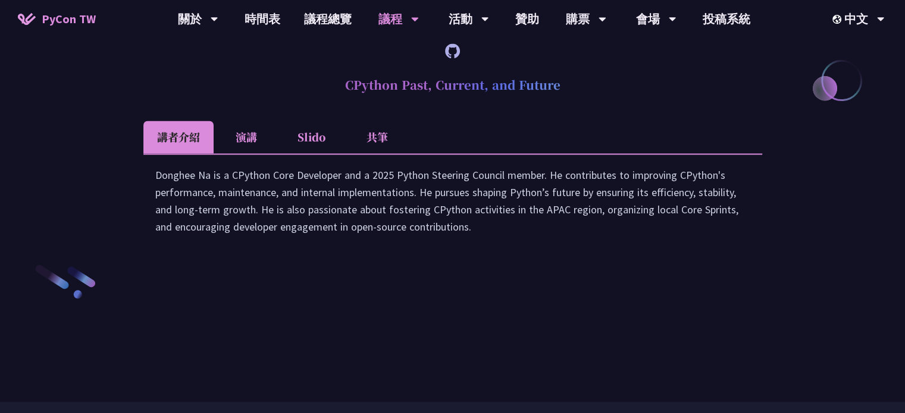
scroll to position [1691, 0]
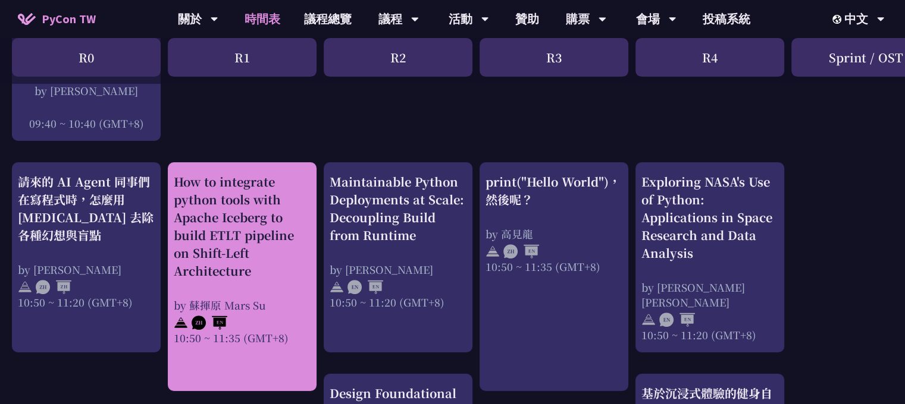
scroll to position [238, 0]
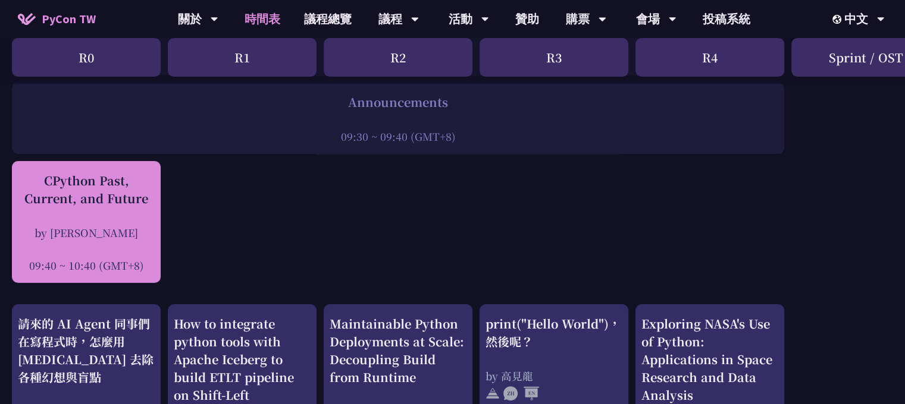
click at [118, 221] on div "CPython Past, Current, and Future by [PERSON_NAME] 09:40 ~ 10:40 (GMT+8)" at bounding box center [86, 222] width 137 height 101
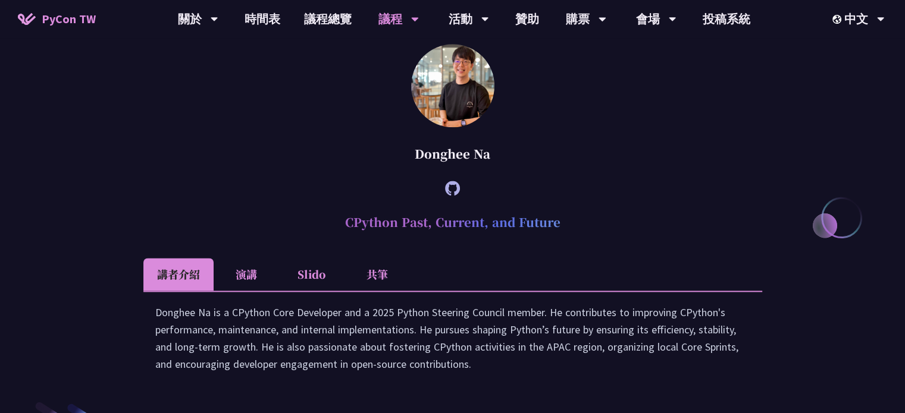
scroll to position [1665, 0]
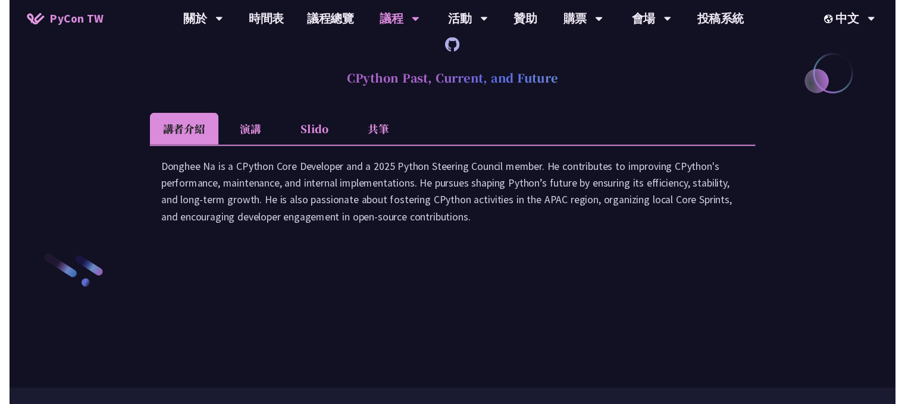
scroll to position [238, 0]
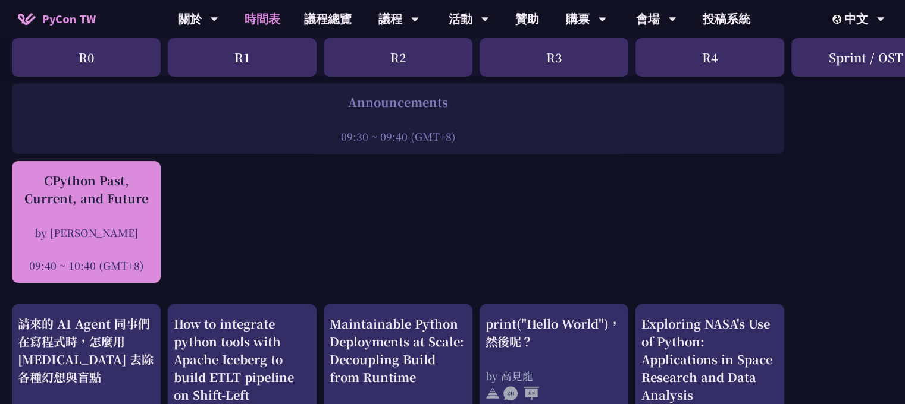
click at [121, 208] on div "CPython Past, Current, and Future by [PERSON_NAME] 09:40 ~ 10:40 (GMT+8)" at bounding box center [86, 222] width 137 height 101
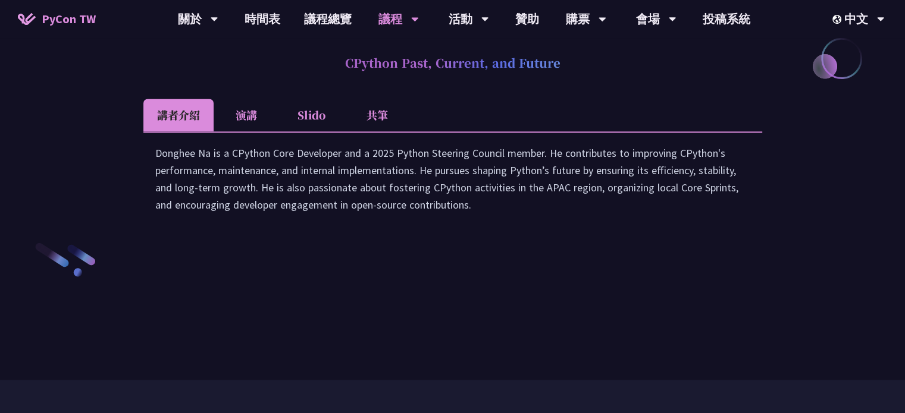
scroll to position [1770, 0]
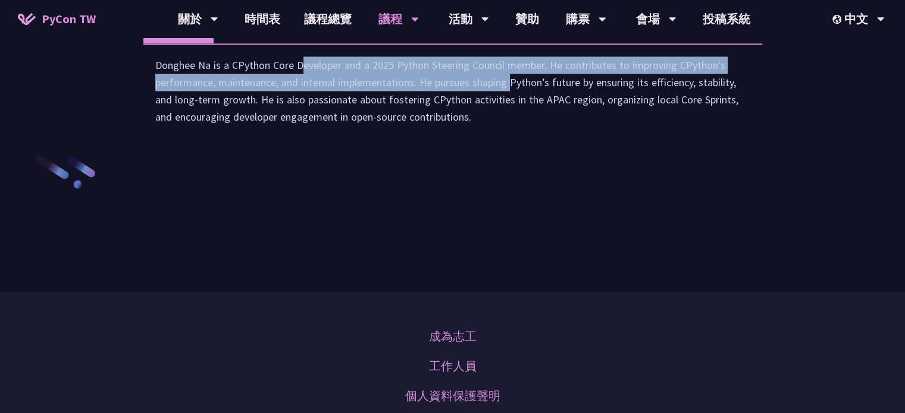
drag, startPoint x: 183, startPoint y: 189, endPoint x: 409, endPoint y: 212, distance: 227.8
click at [409, 137] on div "Donghee Na is a CPython Core Developer and a 2025 Python Steering Council membe…" at bounding box center [452, 96] width 595 height 81
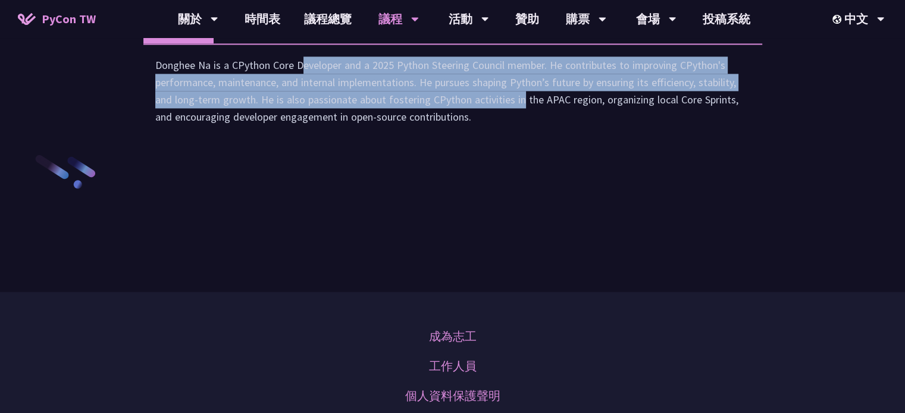
click at [410, 137] on div "Donghee Na is a CPython Core Developer and a 2025 Python Steering Council membe…" at bounding box center [452, 96] width 595 height 81
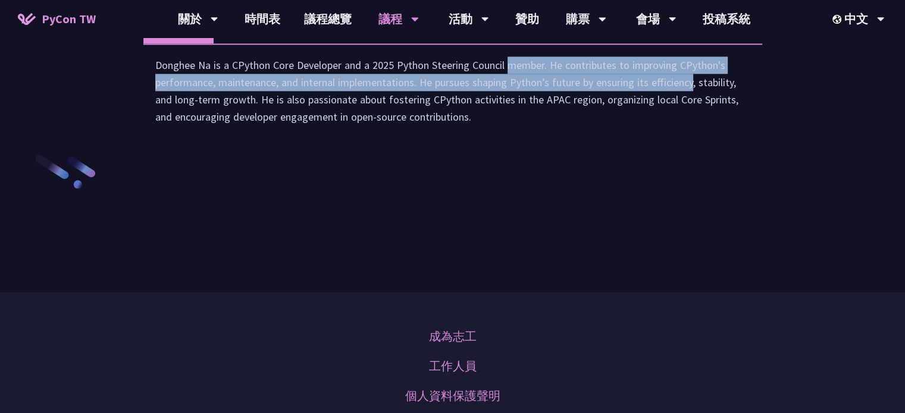
drag, startPoint x: 552, startPoint y: 191, endPoint x: 593, endPoint y: 209, distance: 45.0
click at [593, 137] on div "Donghee Na is a CPython Core Developer and a 2025 Python Steering Council membe…" at bounding box center [452, 96] width 595 height 81
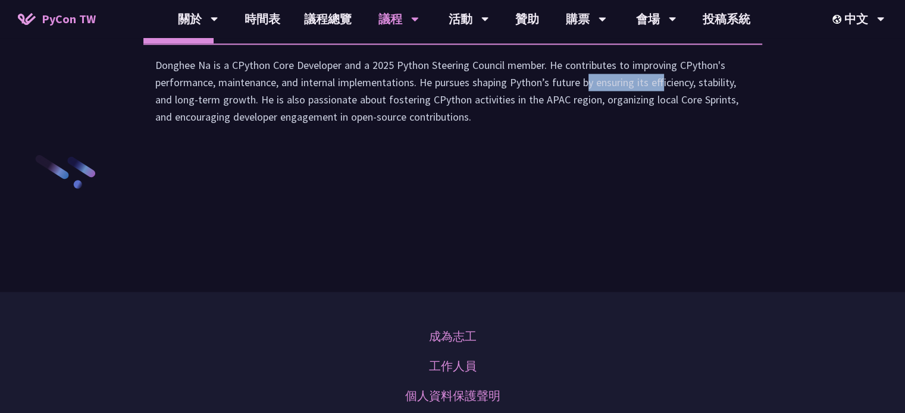
drag, startPoint x: 529, startPoint y: 202, endPoint x: 638, endPoint y: 209, distance: 109.0
click at [635, 137] on div "Donghee Na is a CPython Core Developer and a 2025 Python Steering Council membe…" at bounding box center [452, 96] width 595 height 81
click at [638, 137] on div "Donghee Na is a CPython Core Developer and a 2025 Python Steering Council membe…" at bounding box center [452, 96] width 595 height 81
drag, startPoint x: 592, startPoint y: 206, endPoint x: 682, endPoint y: 208, distance: 90.4
click at [678, 137] on div "Donghee Na is a CPython Core Developer and a 2025 Python Steering Council membe…" at bounding box center [452, 96] width 595 height 81
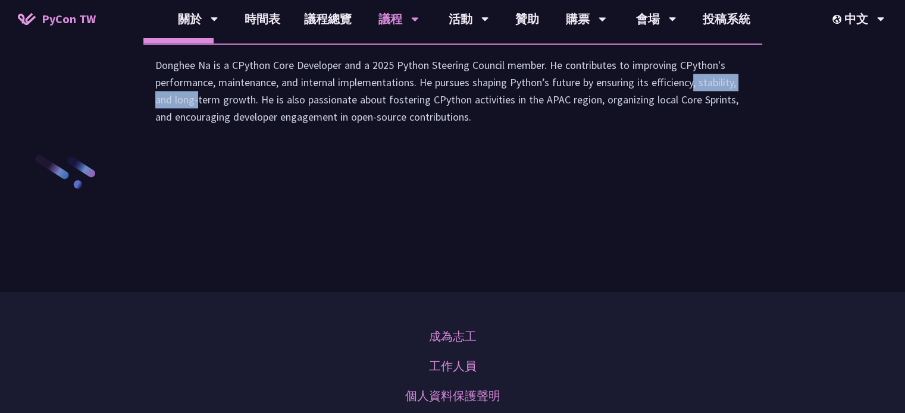
click at [682, 137] on div "Donghee Na is a CPython Core Developer and a 2025 Python Steering Council membe…" at bounding box center [452, 96] width 595 height 81
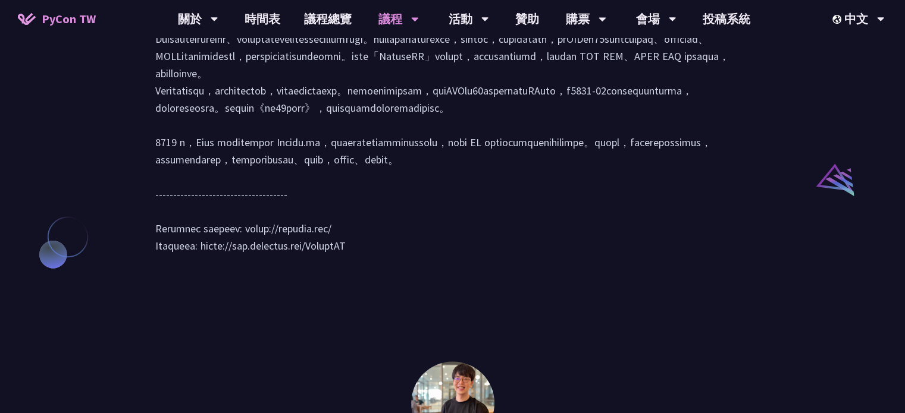
scroll to position [1056, 0]
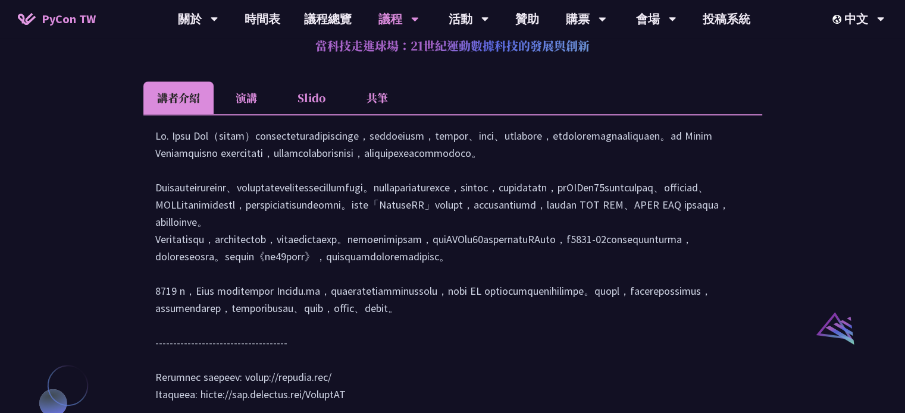
drag, startPoint x: 13, startPoint y: 187, endPoint x: 24, endPoint y: 175, distance: 16.4
click at [14, 187] on div "[PERSON_NAME] (tiangolo) Behind the scenes of FastAPI and friends for developer…" at bounding box center [452, 141] width 905 height 1729
drag, startPoint x: 32, startPoint y: 169, endPoint x: 62, endPoint y: 155, distance: 33.3
click at [38, 169] on div "[PERSON_NAME] (tiangolo) Behind the scenes of FastAPI and friends for developer…" at bounding box center [452, 141] width 905 height 1729
drag, startPoint x: 62, startPoint y: 155, endPoint x: 64, endPoint y: 164, distance: 8.5
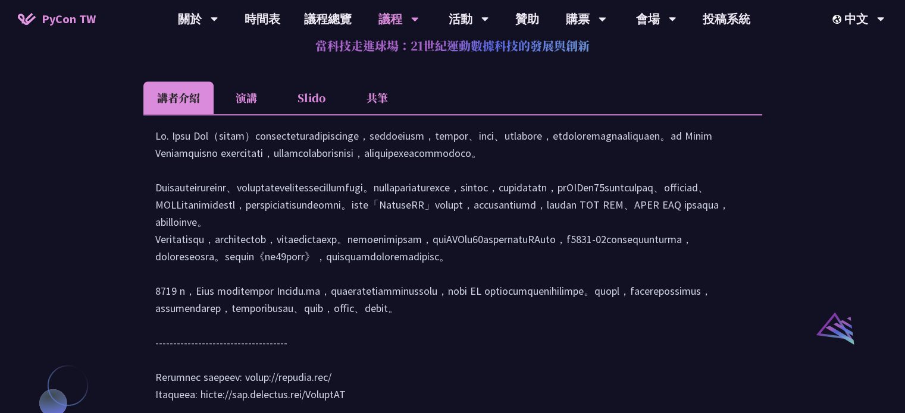
click at [62, 156] on div "[PERSON_NAME] (tiangolo) Behind the scenes of FastAPI and friends for developer…" at bounding box center [452, 141] width 905 height 1729
drag, startPoint x: 74, startPoint y: 197, endPoint x: 83, endPoint y: 193, distance: 9.8
click at [80, 195] on div "[PERSON_NAME] (tiangolo) Behind the scenes of FastAPI and friends for developer…" at bounding box center [452, 141] width 905 height 1729
